Goal: Task Accomplishment & Management: Manage account settings

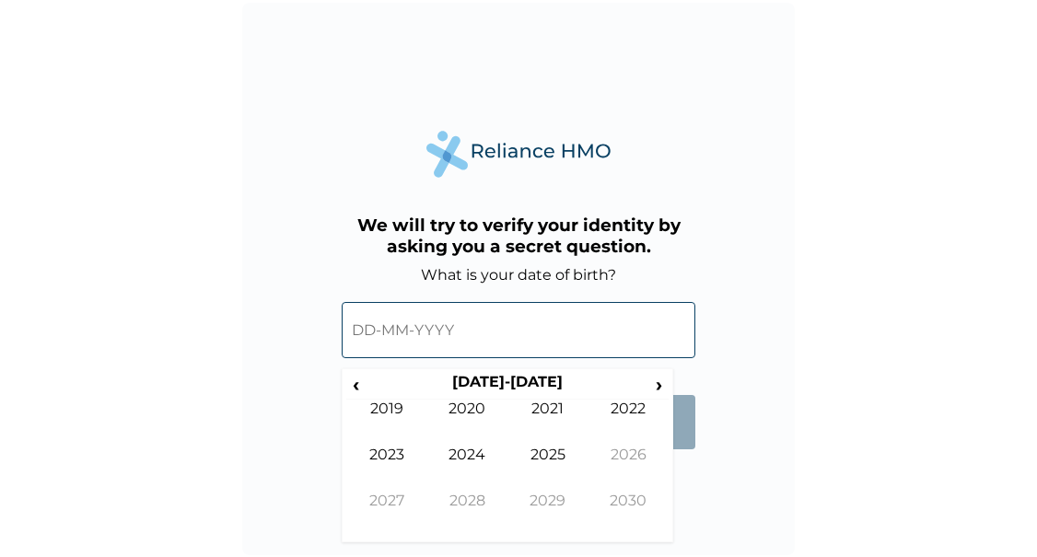
click at [372, 340] on input "text" at bounding box center [519, 330] width 354 height 56
click at [360, 385] on span "‹" at bounding box center [355, 384] width 19 height 23
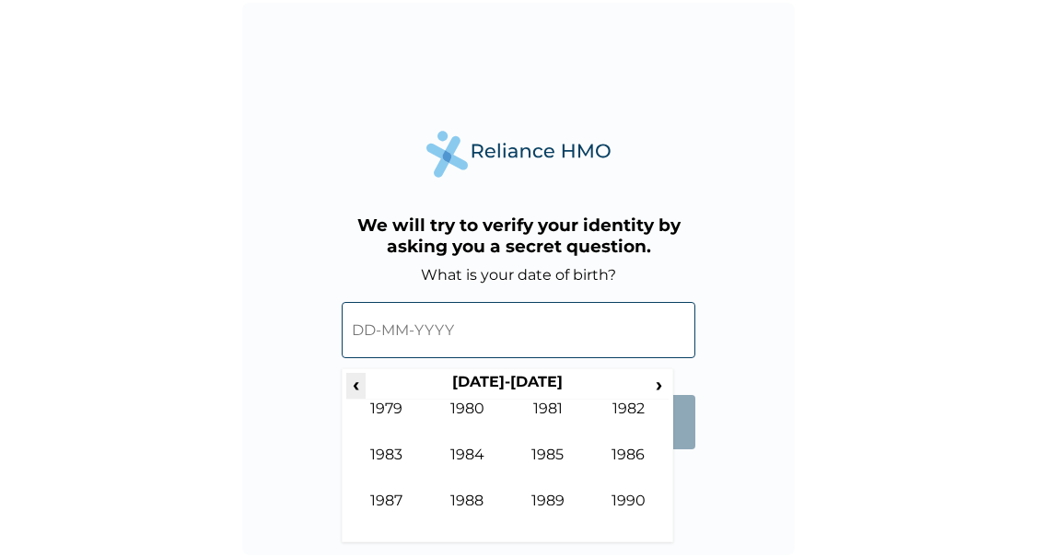
click at [360, 385] on span "‹" at bounding box center [355, 384] width 19 height 23
click at [658, 383] on span "›" at bounding box center [659, 384] width 20 height 23
click at [660, 388] on span "›" at bounding box center [659, 384] width 20 height 23
click at [556, 456] on td "1985" at bounding box center [547, 469] width 81 height 46
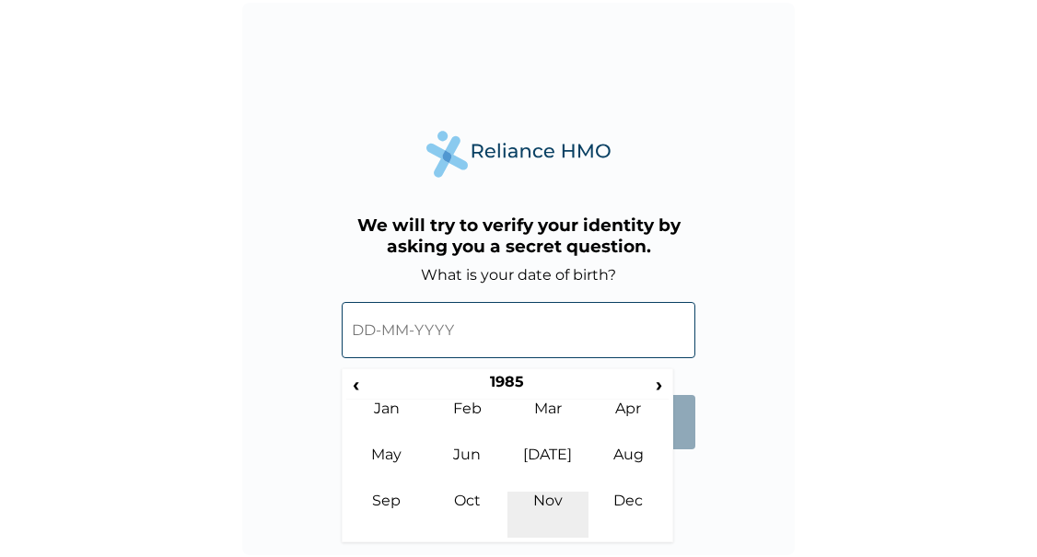
click at [550, 495] on td "Nov" at bounding box center [547, 515] width 81 height 46
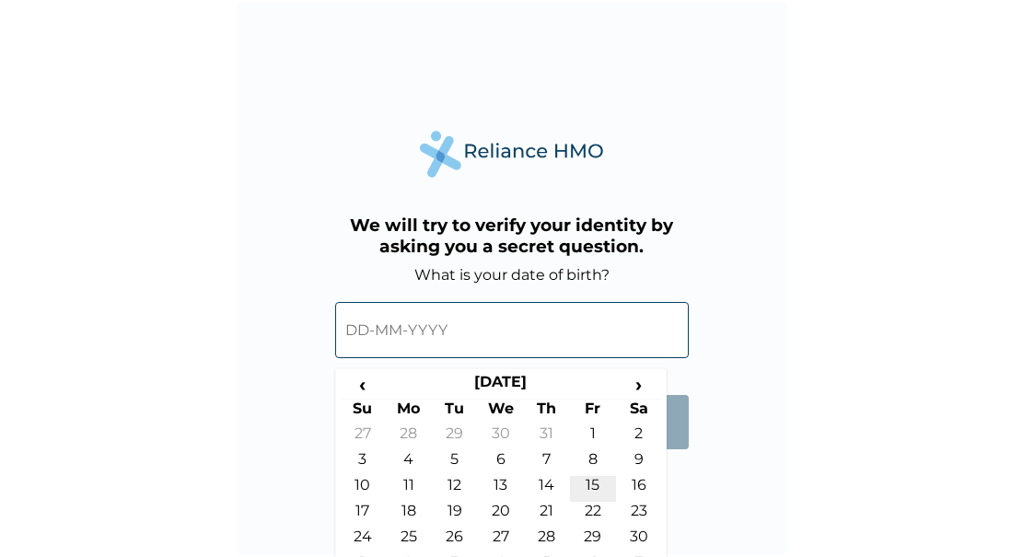
click at [591, 483] on td "15" at bounding box center [593, 489] width 46 height 26
type input "15-11-1985"
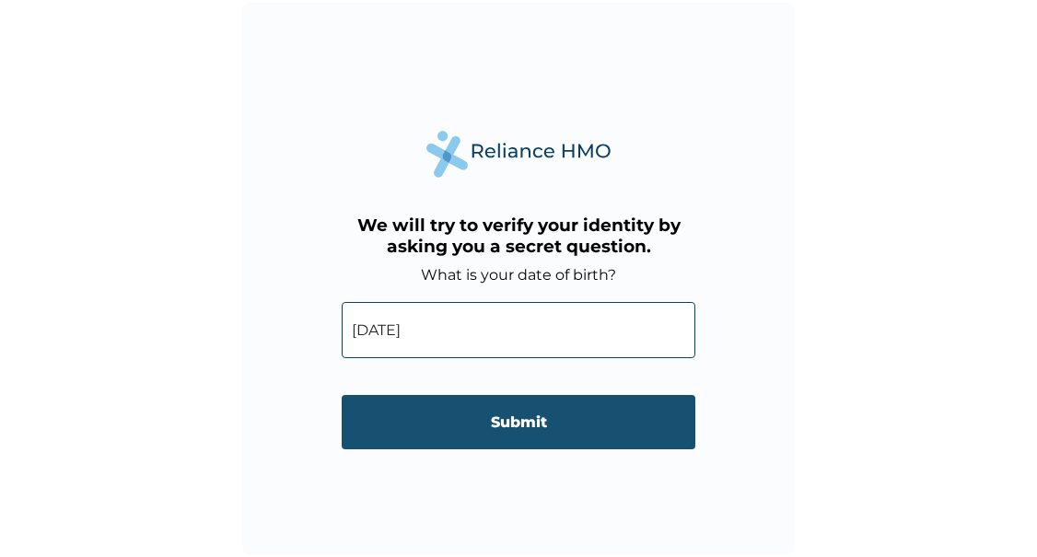
click at [534, 423] on input "Submit" at bounding box center [519, 422] width 354 height 54
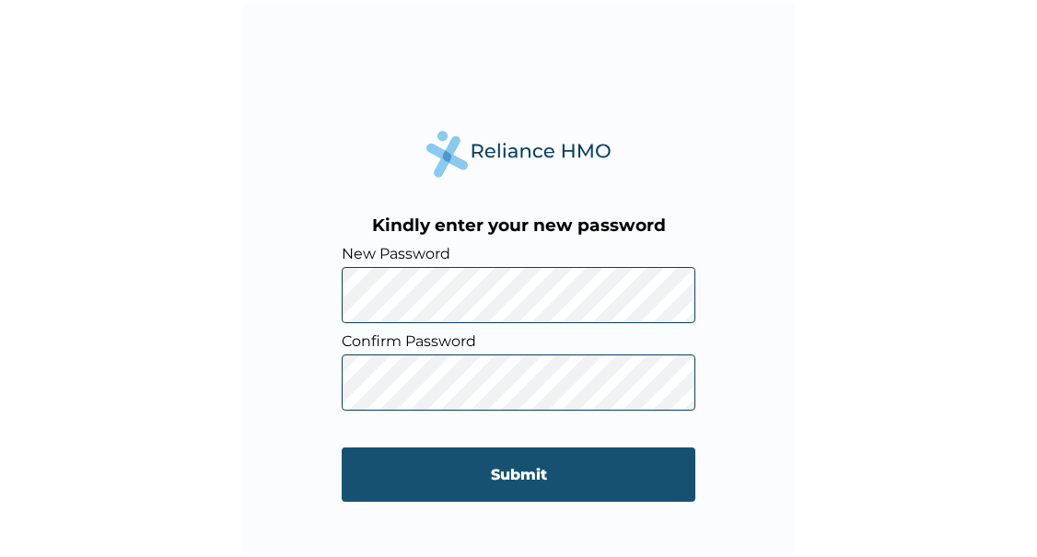
click at [462, 479] on input "Submit" at bounding box center [519, 475] width 354 height 54
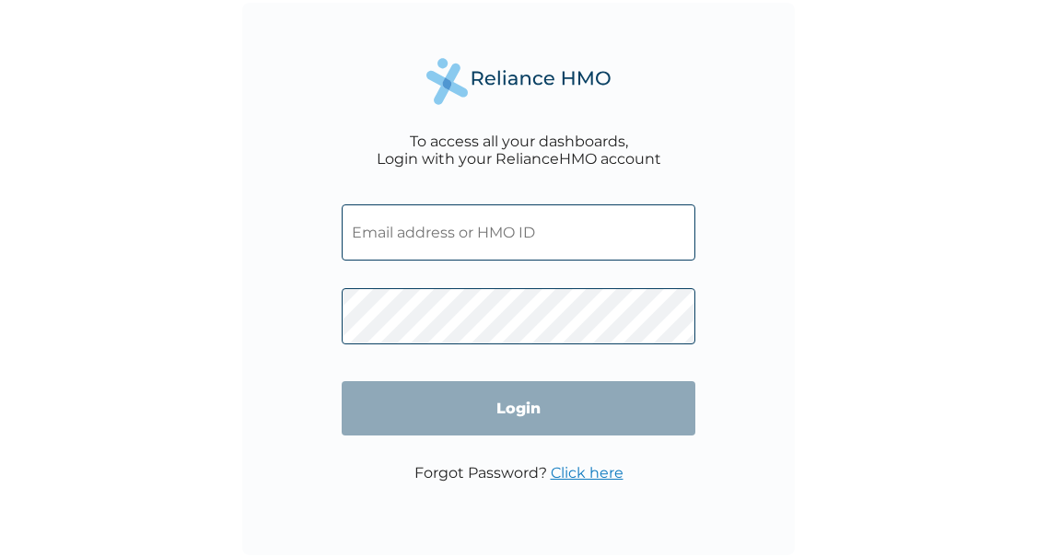
click at [497, 237] on input "text" at bounding box center [519, 232] width 354 height 56
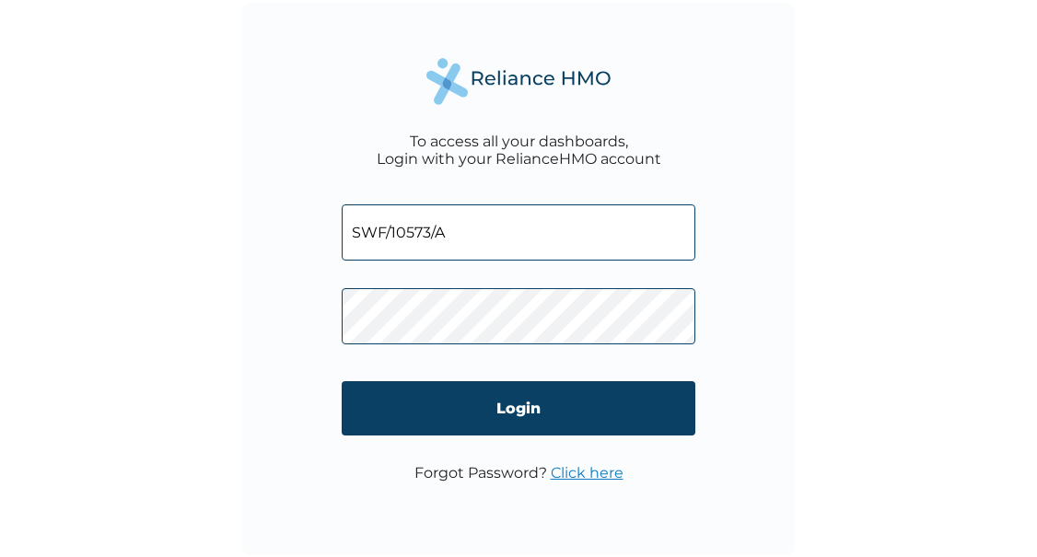
type input "SWF/10573/A"
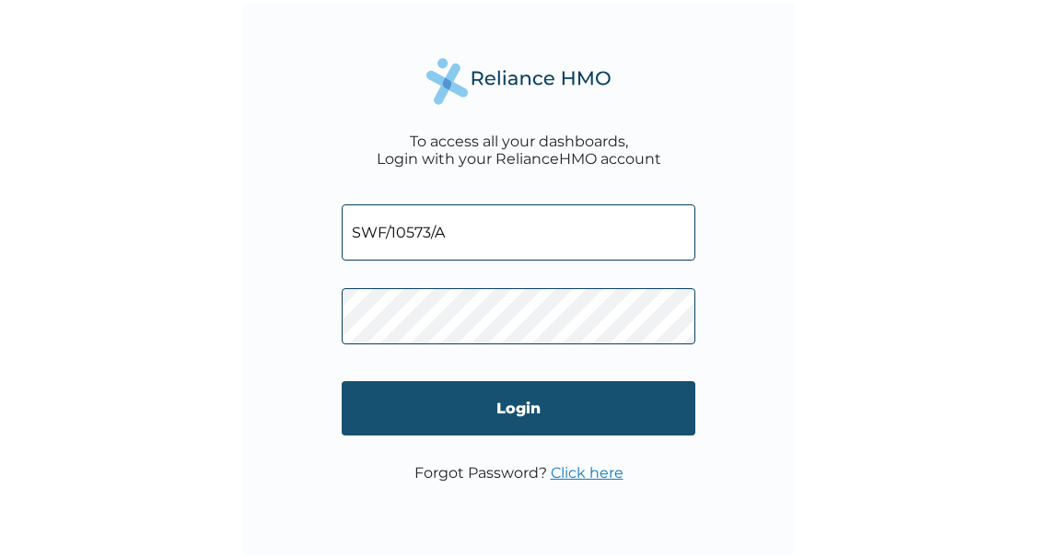
click at [459, 397] on input "Login" at bounding box center [519, 408] width 354 height 54
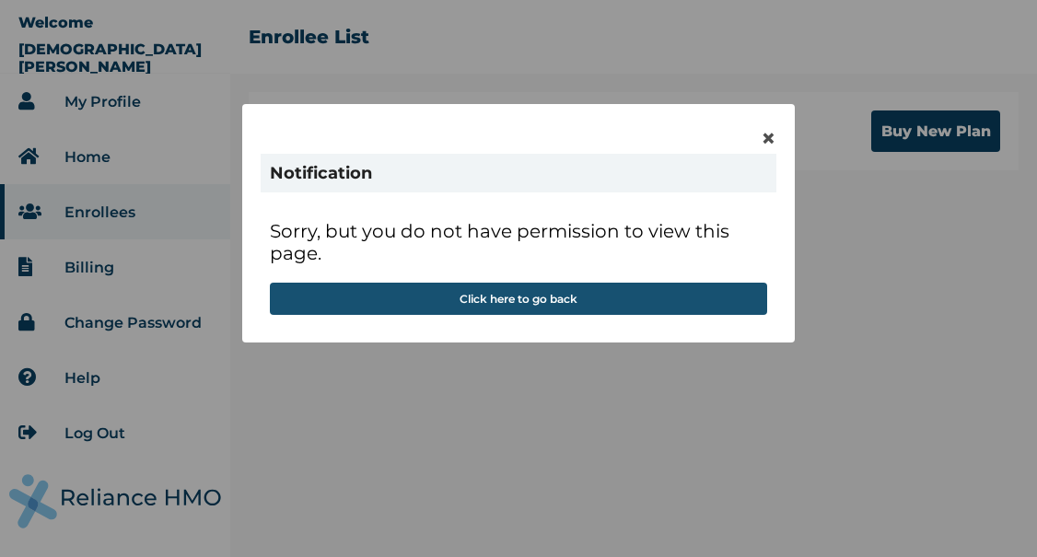
click at [546, 291] on button "Click here to go back" at bounding box center [518, 299] width 497 height 32
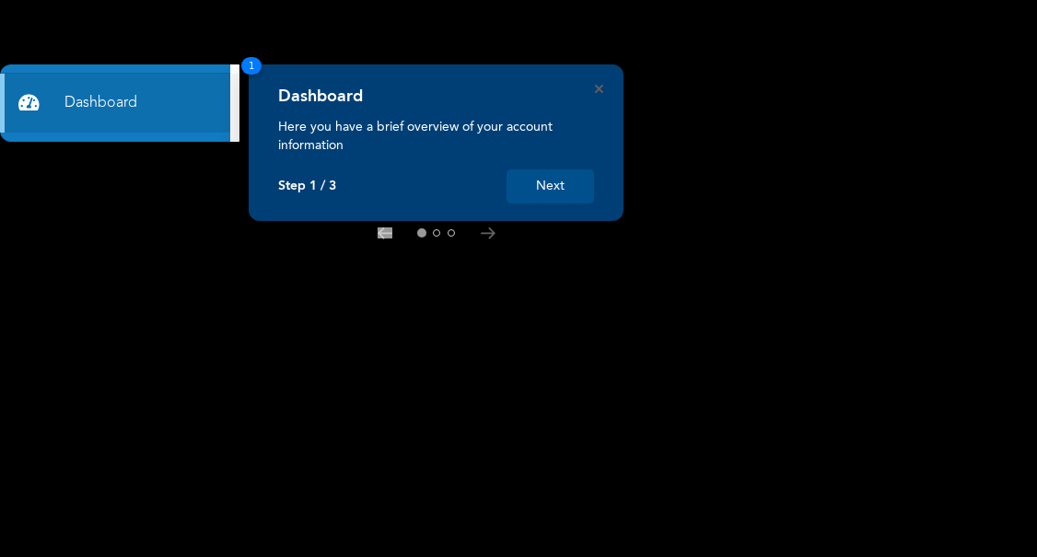
click at [536, 179] on button "Next" at bounding box center [549, 186] width 87 height 34
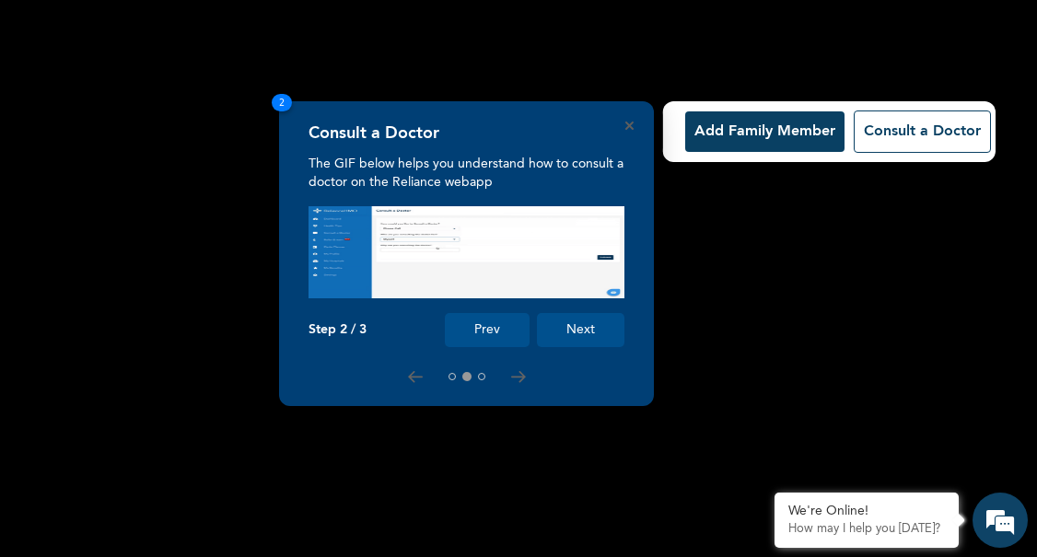
click at [746, 129] on button "Add Family Member" at bounding box center [764, 131] width 159 height 41
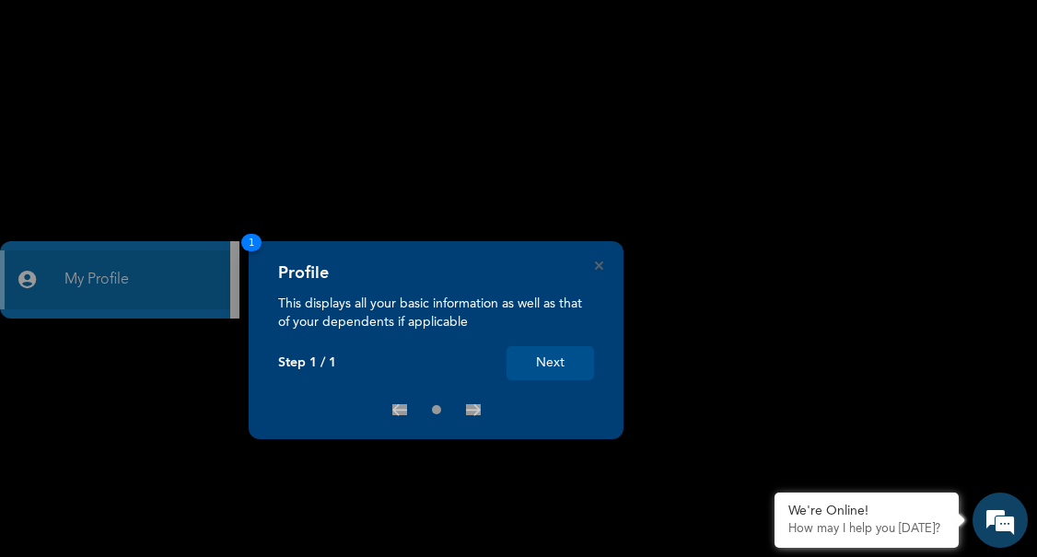
click at [153, 278] on div "× Products List RED BERYL FAMILY PLAN 5 Slots Available Select" at bounding box center [518, 278] width 1037 height 557
click at [545, 364] on button "Next" at bounding box center [549, 363] width 87 height 34
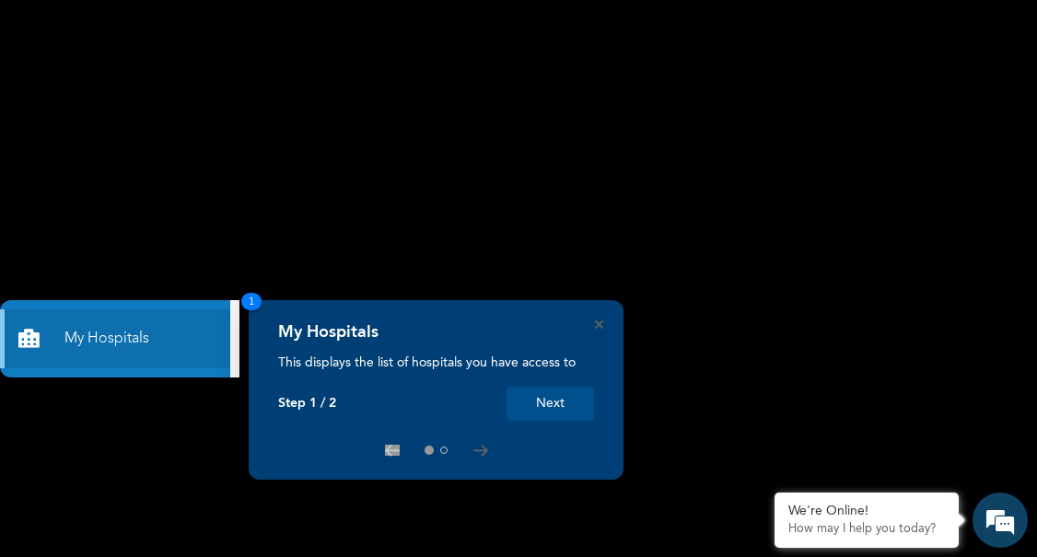
click at [558, 412] on button "Next" at bounding box center [549, 404] width 87 height 34
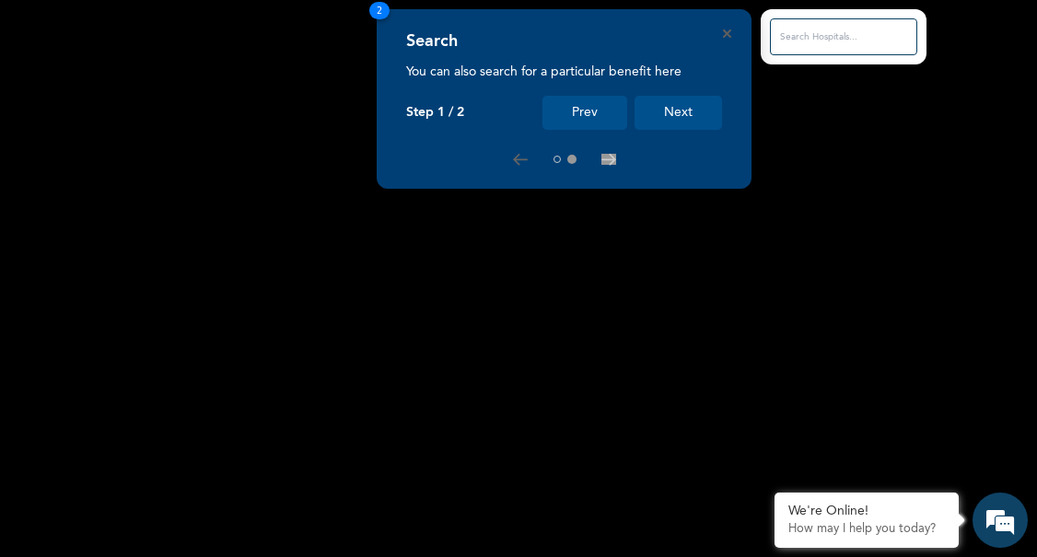
click at [677, 101] on button "Next" at bounding box center [677, 113] width 87 height 34
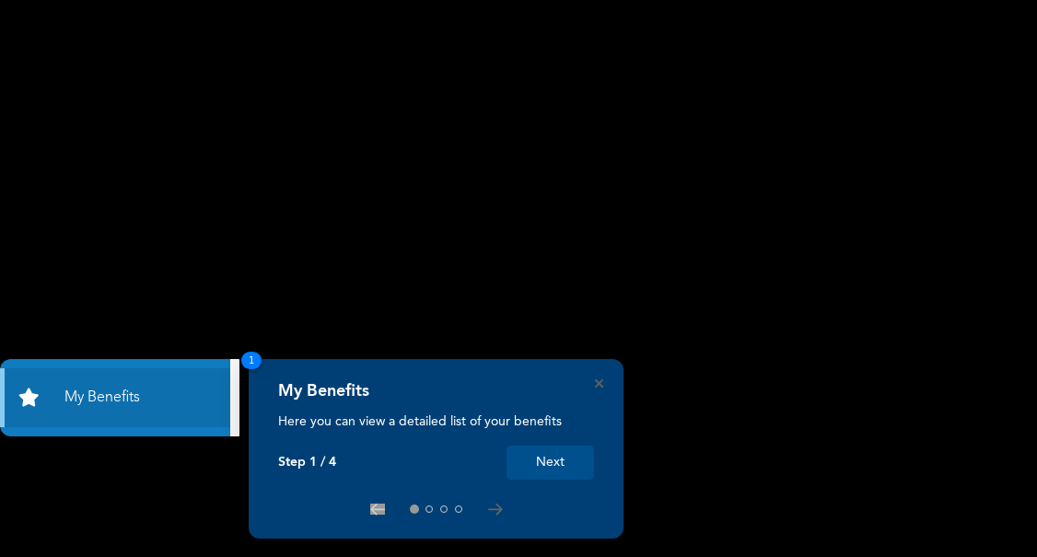
click at [549, 452] on button "Next" at bounding box center [549, 463] width 87 height 34
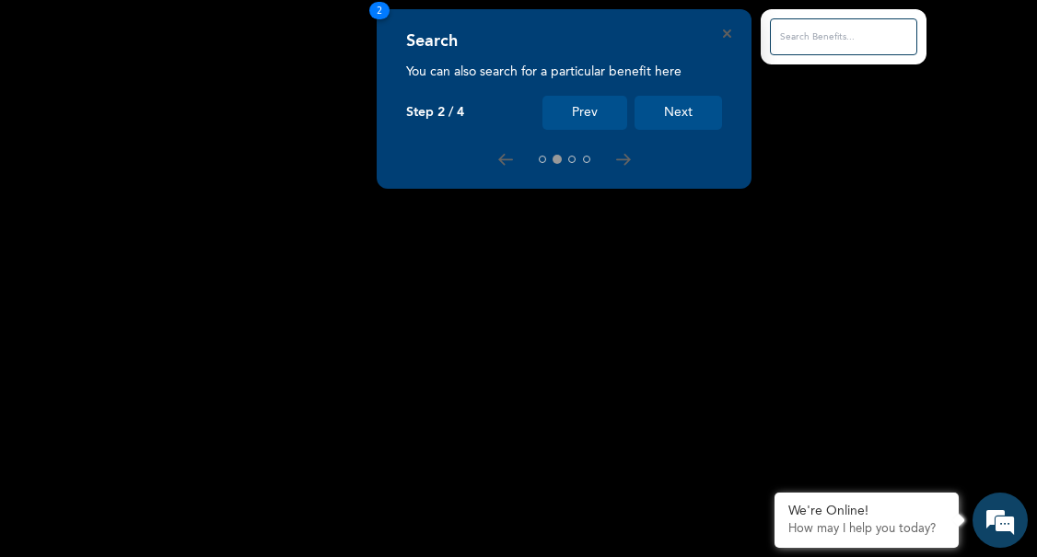
click at [673, 120] on button "Next" at bounding box center [677, 113] width 87 height 34
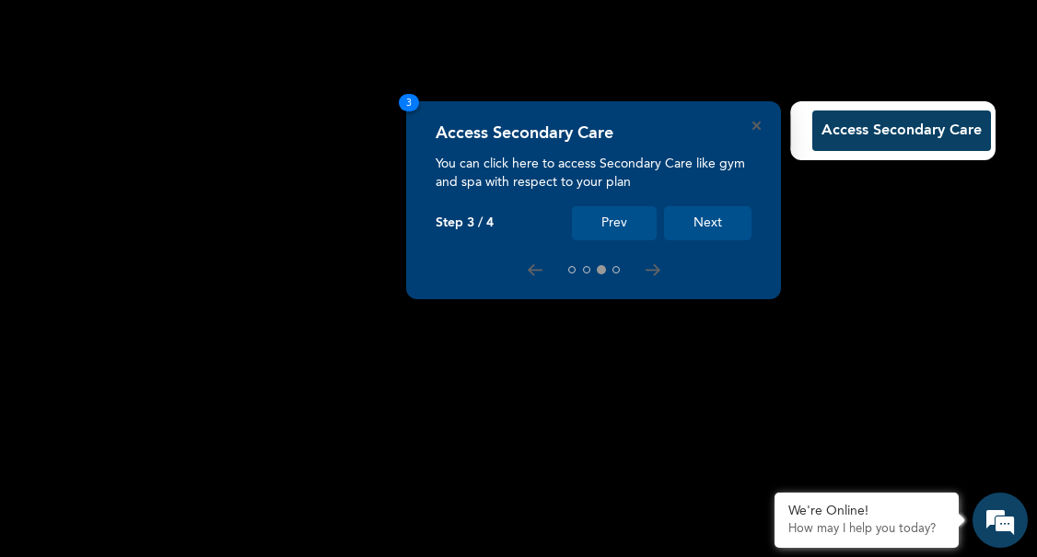
click at [698, 217] on button "Next" at bounding box center [707, 223] width 87 height 34
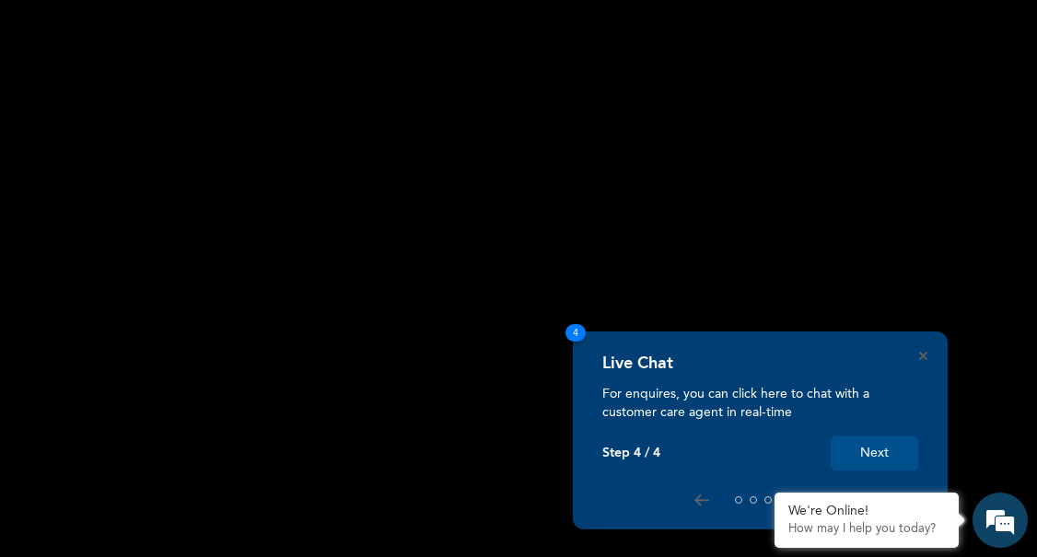
click at [878, 456] on button "Next" at bounding box center [874, 454] width 87 height 34
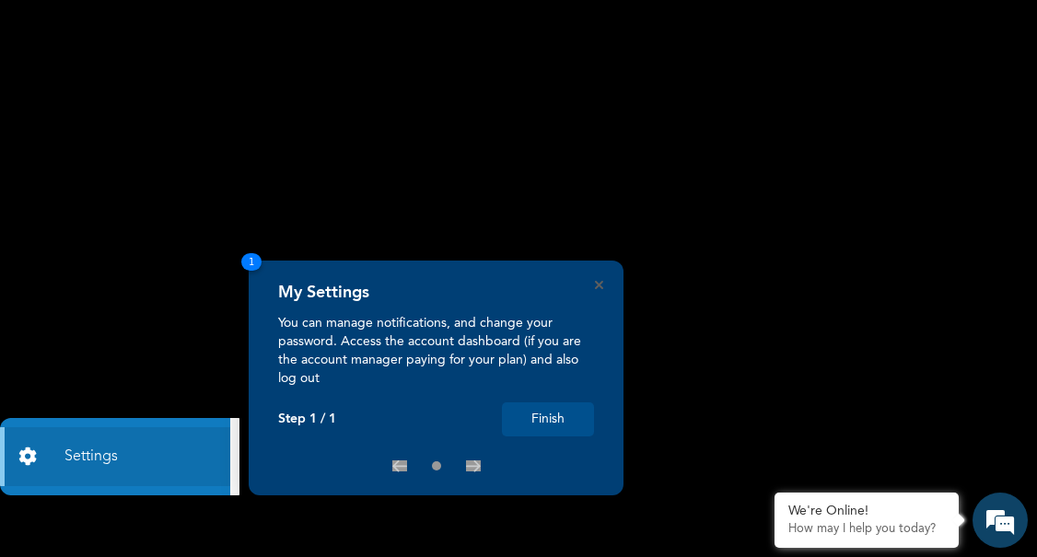
click at [551, 411] on button "Finish" at bounding box center [548, 419] width 92 height 34
